Goal: Check status: Check status

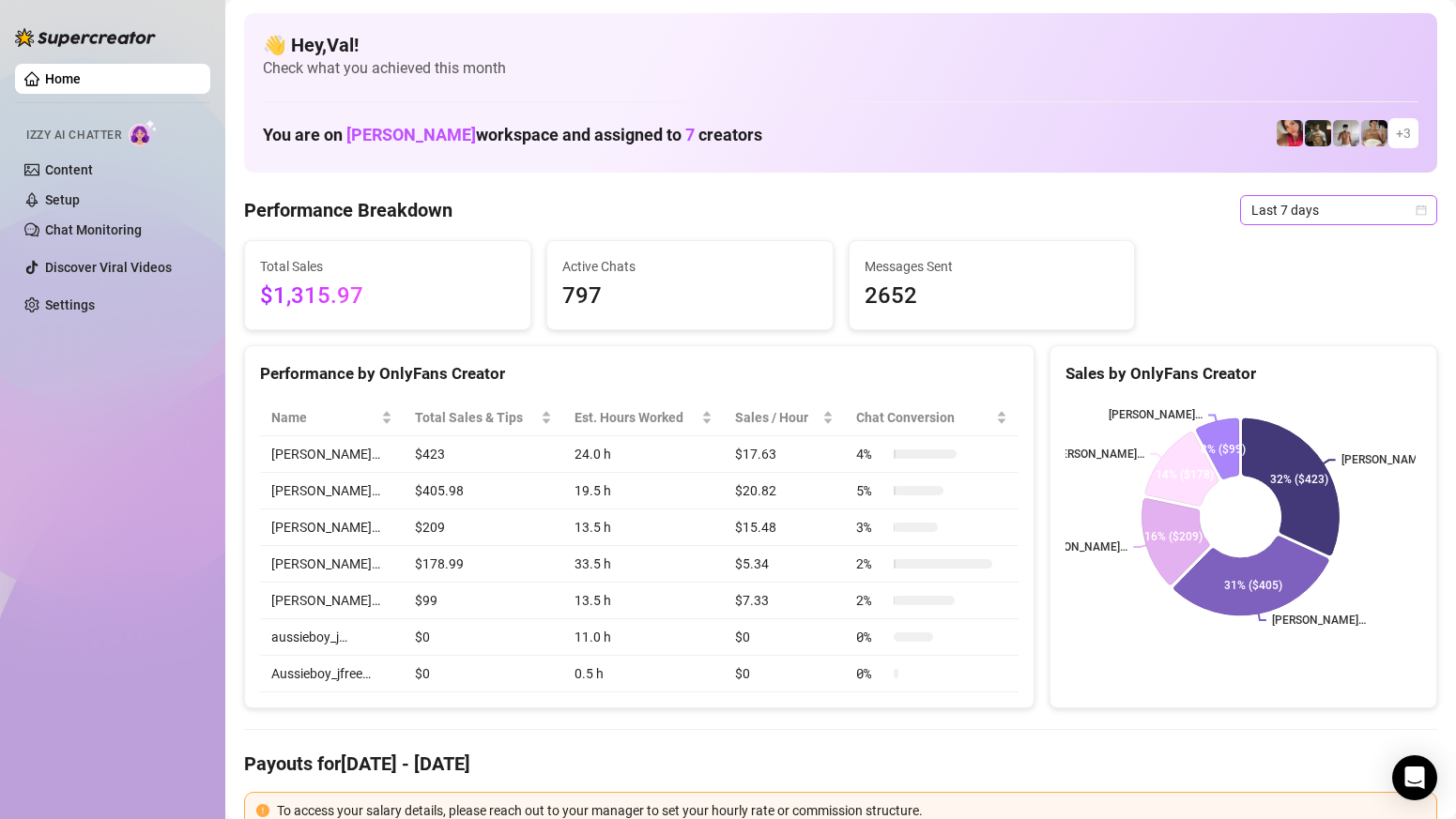
click at [1414, 201] on div "Last 7 days" at bounding box center [1339, 210] width 198 height 30
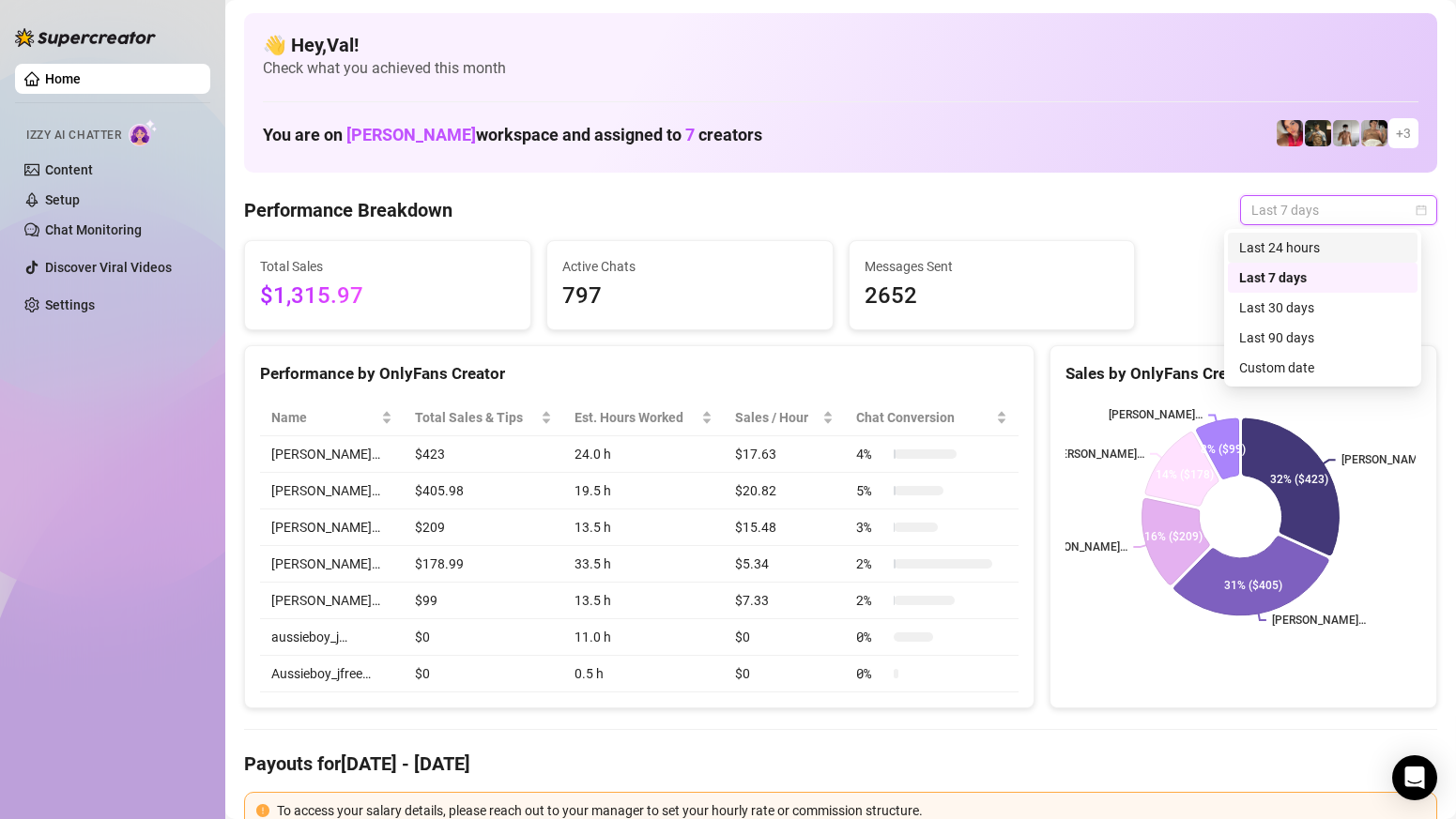
click at [1313, 250] on div "Last 24 hours" at bounding box center [1322, 247] width 167 height 21
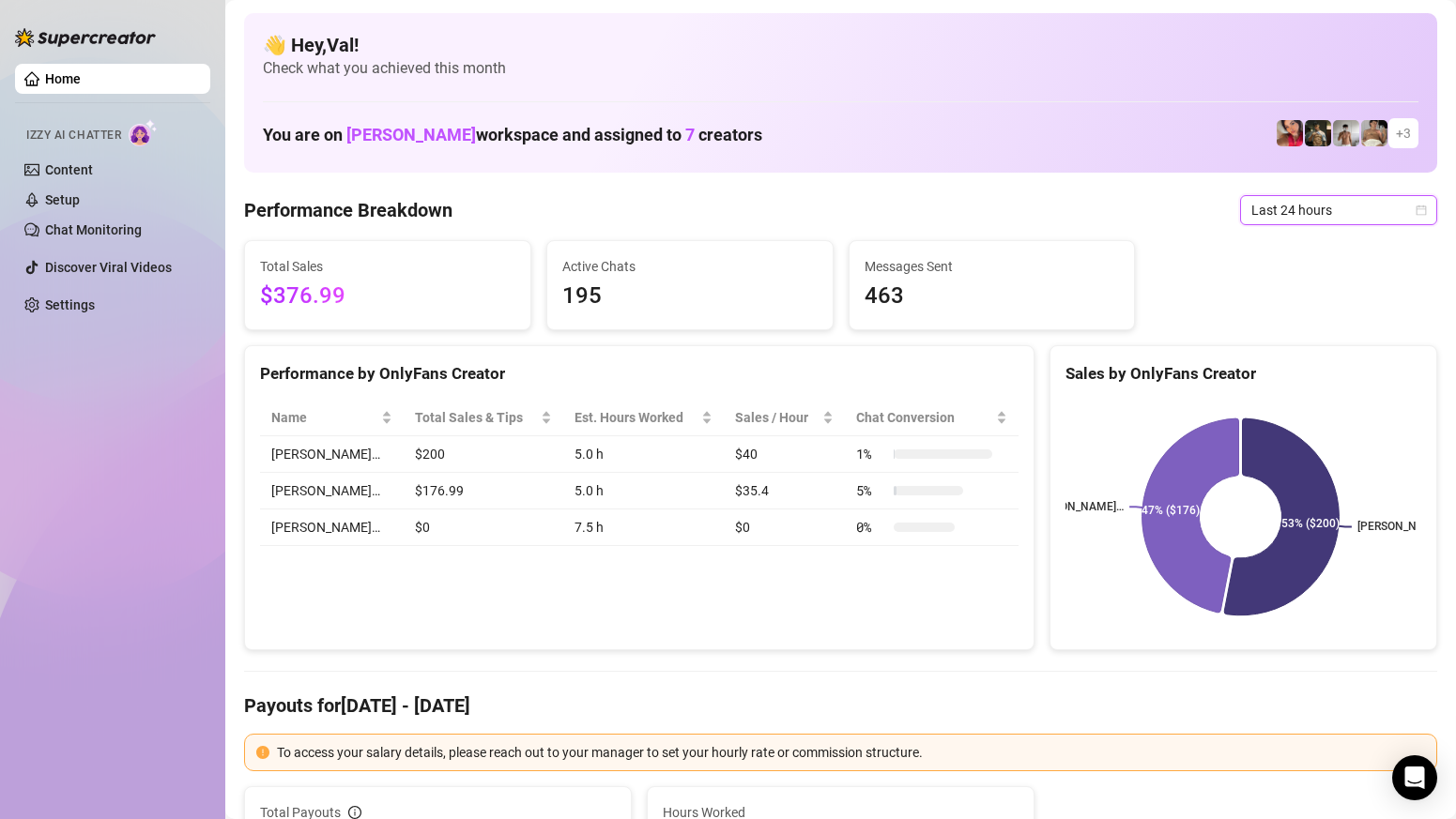
click at [1416, 207] on icon "calendar" at bounding box center [1421, 209] width 10 height 10
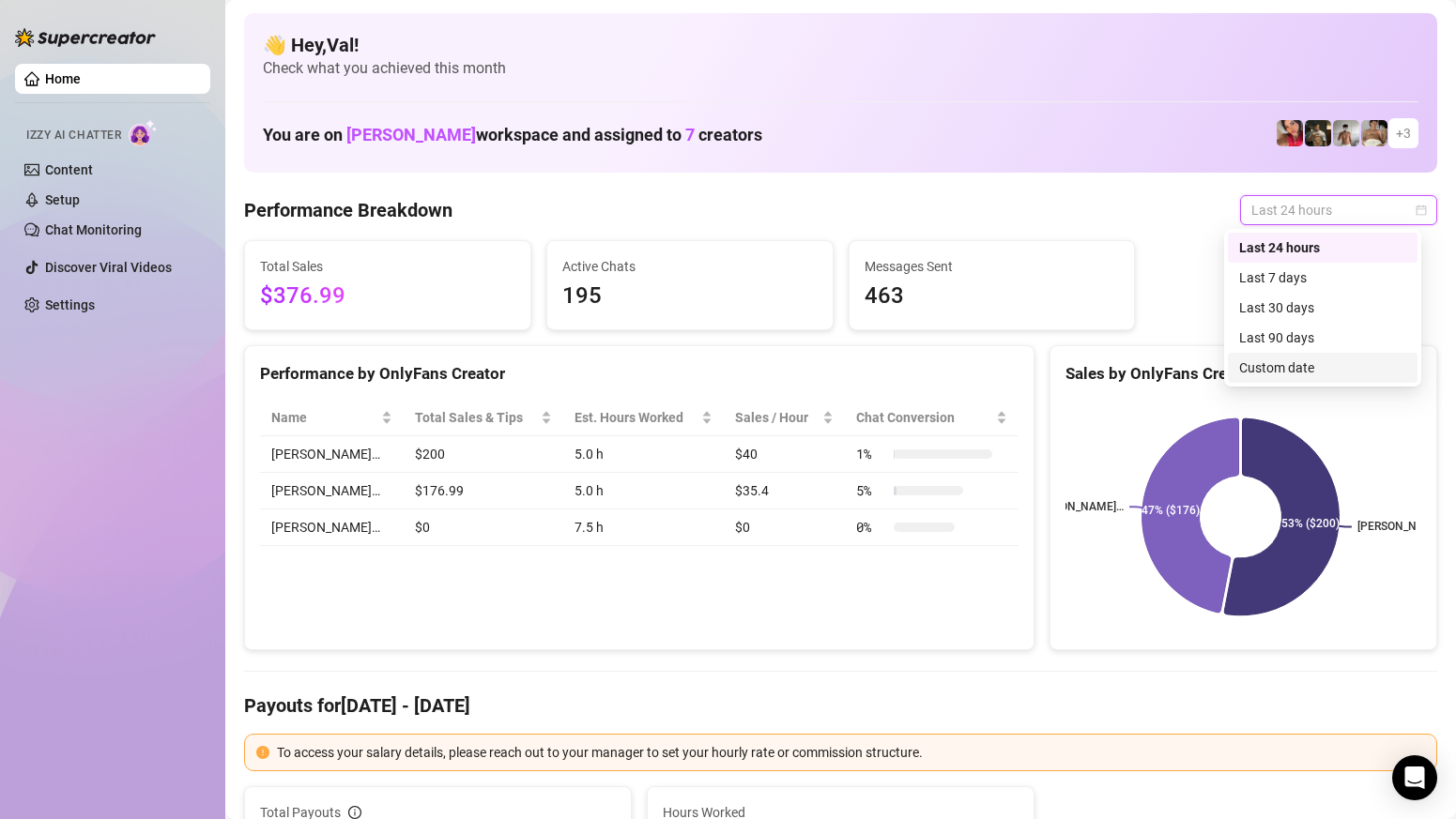
click at [1331, 367] on div "Custom date" at bounding box center [1322, 367] width 167 height 21
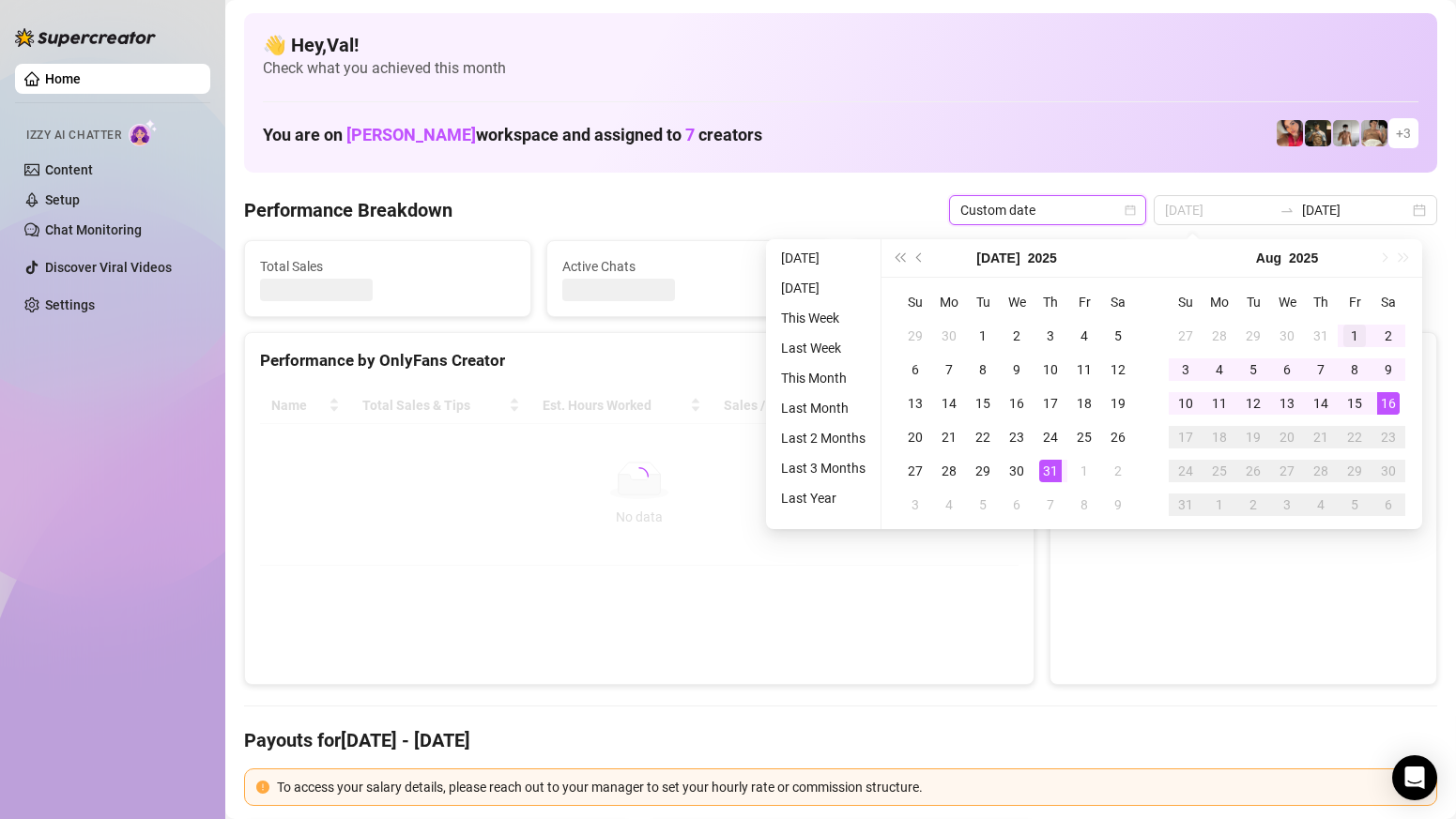
type input "[DATE]"
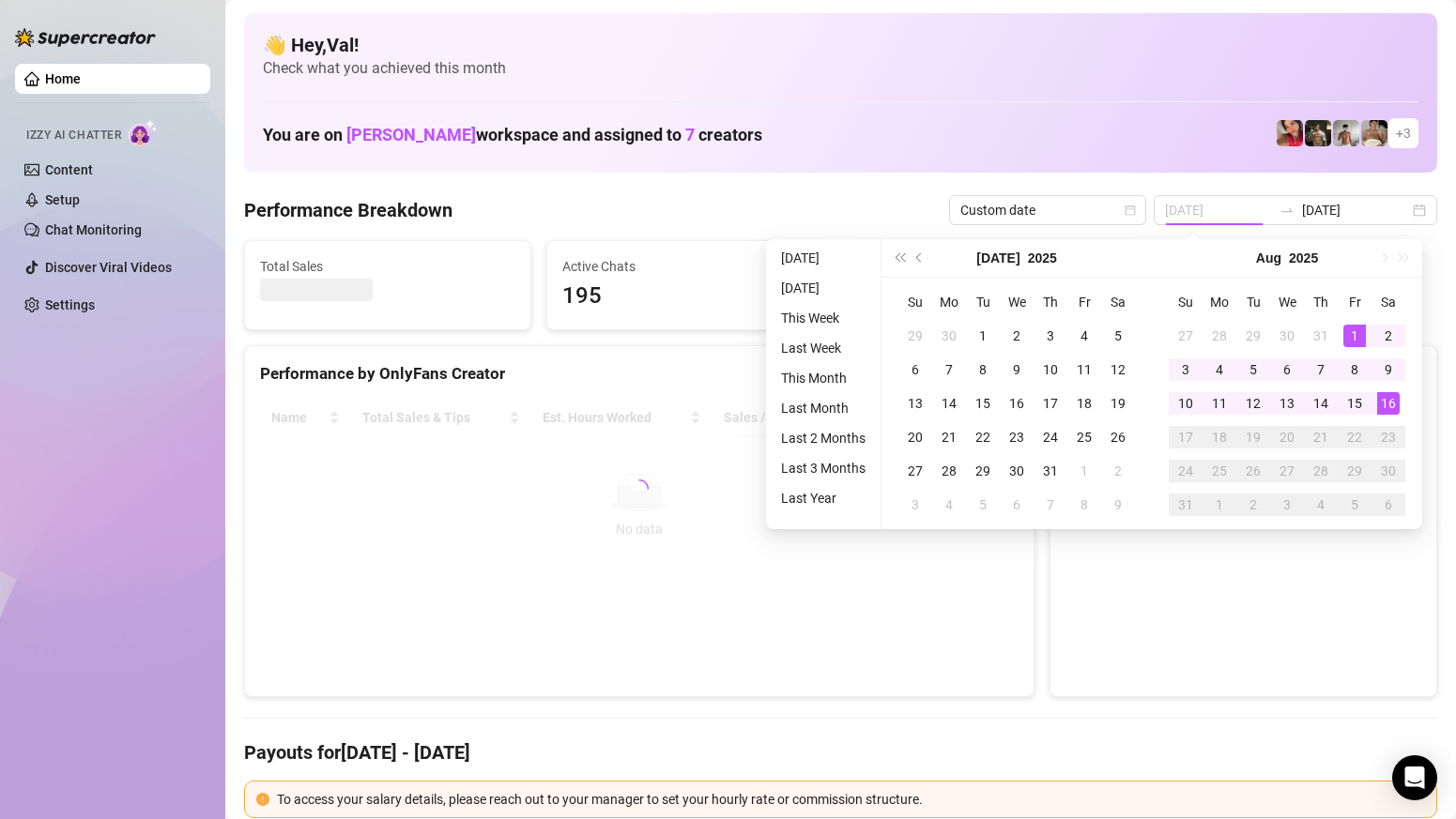
click at [1355, 337] on div "1" at bounding box center [1354, 335] width 23 height 23
type input "[DATE]"
click at [1391, 402] on div "16" at bounding box center [1388, 403] width 23 height 23
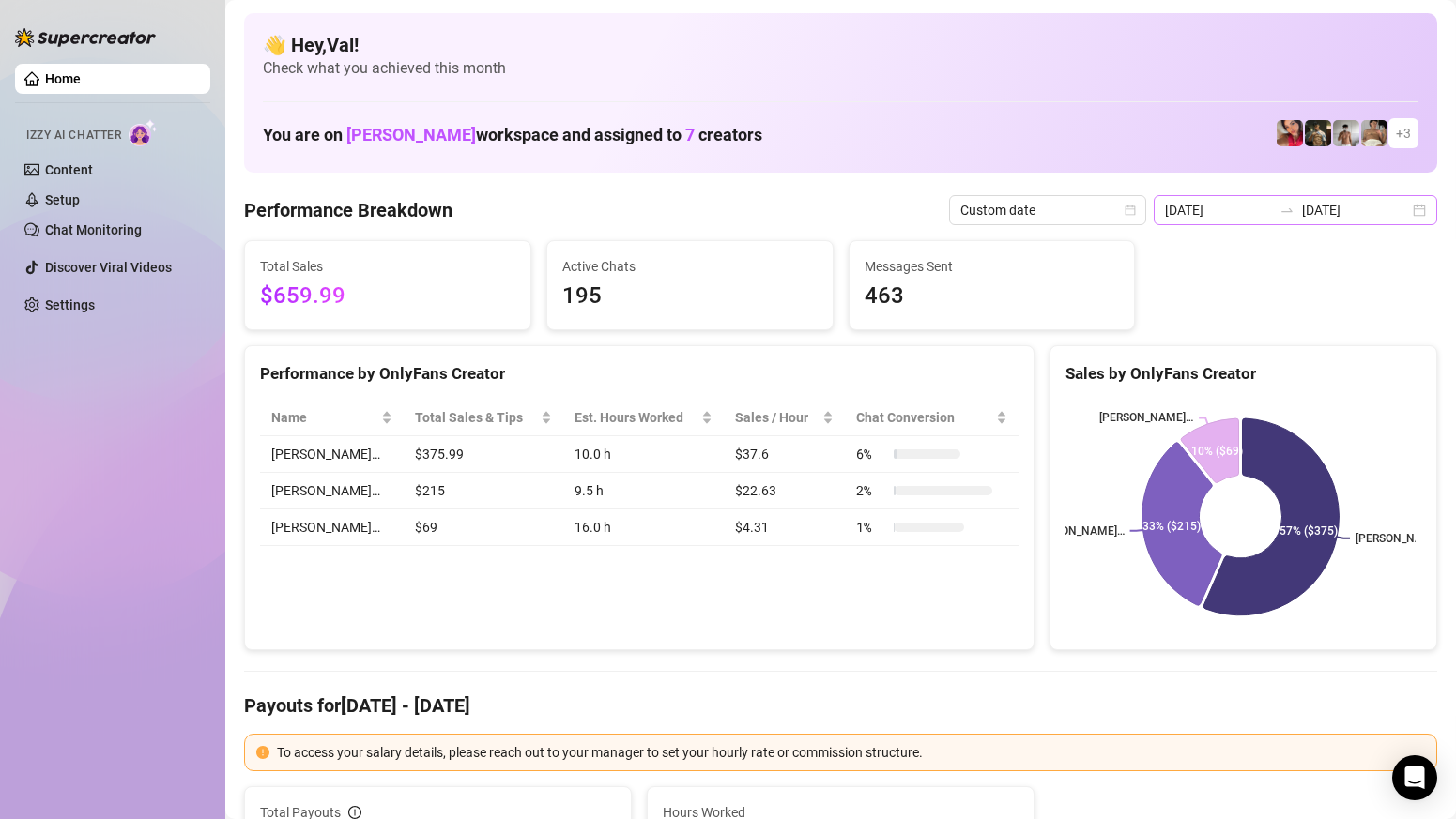
click at [1404, 209] on div "[DATE] [DATE]" at bounding box center [1295, 210] width 283 height 30
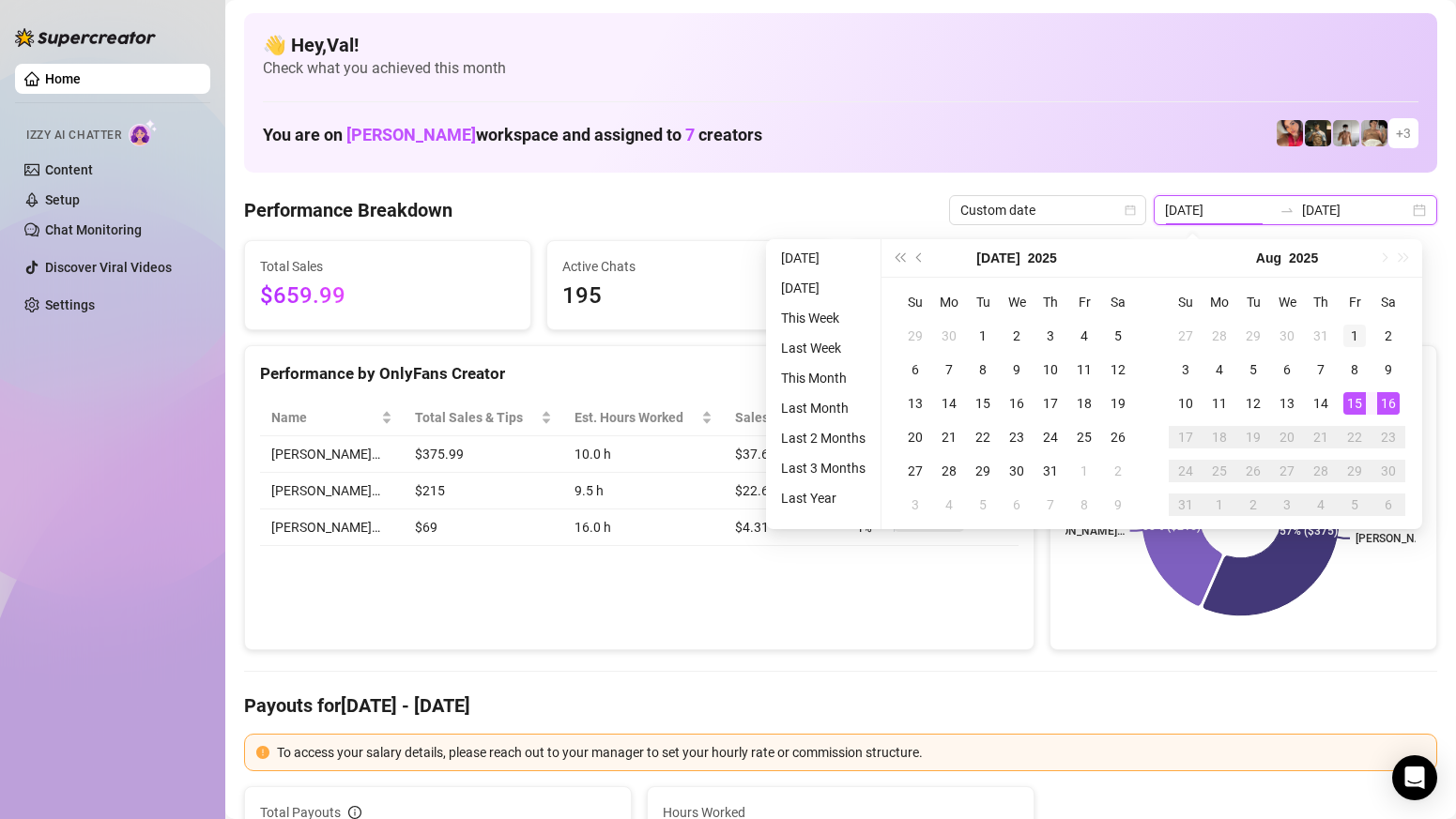
type input "[DATE]"
click at [1360, 329] on div "1" at bounding box center [1354, 335] width 23 height 23
type input "[DATE]"
click at [1389, 406] on div "16" at bounding box center [1388, 403] width 23 height 23
type input "[DATE]"
